Goal: Complete application form

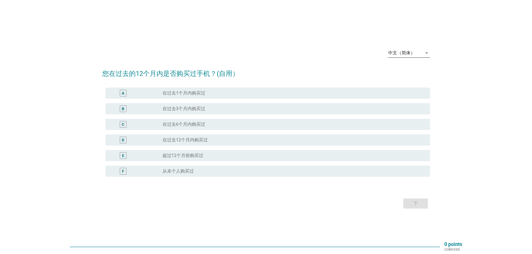
click at [409, 53] on div "中文（简体）" at bounding box center [401, 53] width 27 height 5
click at [403, 67] on div "Bahasa Melayu" at bounding box center [408, 70] width 33 height 13
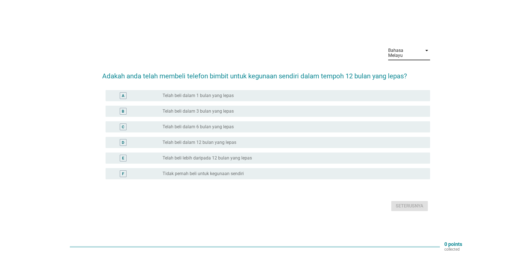
click at [404, 52] on div "Bahasa Melayu" at bounding box center [403, 53] width 31 height 10
click at [399, 63] on div "English" at bounding box center [408, 57] width 33 height 13
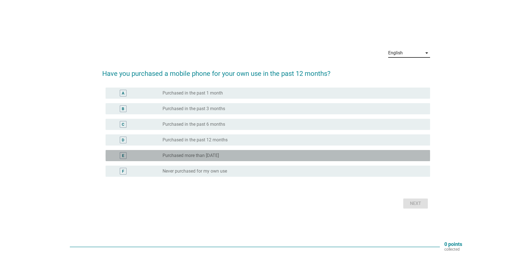
click at [214, 159] on div "E radio_button_unchecked Purchased more than [DATE]" at bounding box center [268, 155] width 324 height 11
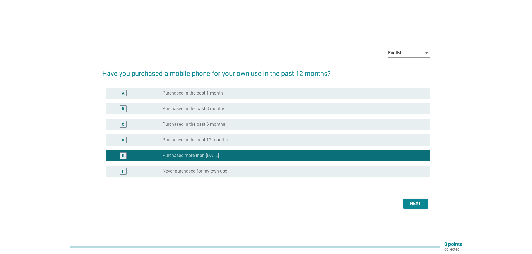
click at [433, 208] on div "English arrow_drop_down Have you purchased a mobile phone for your own use in t…" at bounding box center [266, 127] width 337 height 175
click at [421, 204] on div "Next" at bounding box center [416, 203] width 16 height 7
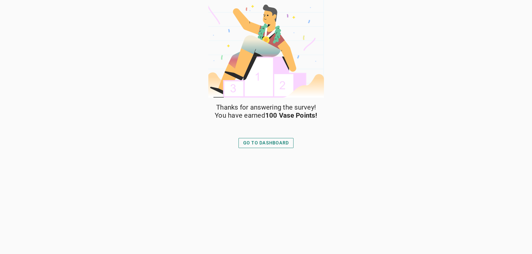
click at [268, 141] on div "GO TO DASHBOARD" at bounding box center [266, 143] width 46 height 7
